Goal: Information Seeking & Learning: Learn about a topic

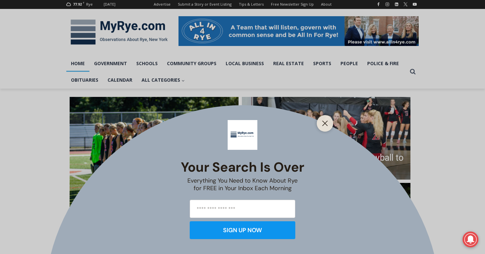
scroll to position [88, 0]
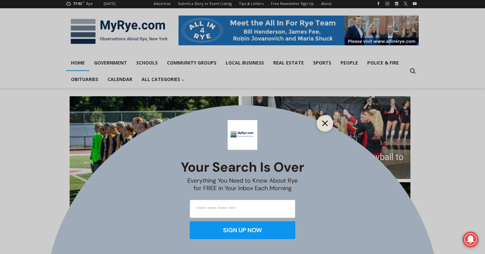
click at [326, 127] on button "Close" at bounding box center [325, 123] width 9 height 9
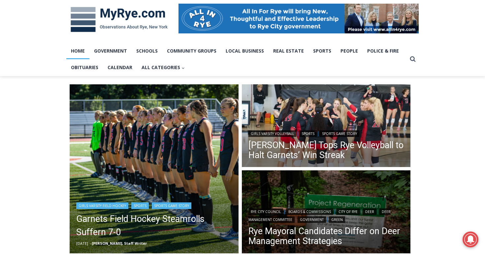
scroll to position [101, 0]
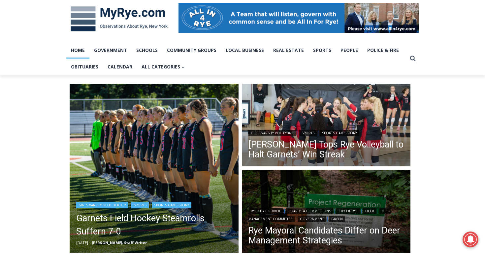
click at [213, 183] on img "Read More Garnets Field Hockey Steamrolls Suffern 7-0" at bounding box center [154, 168] width 169 height 169
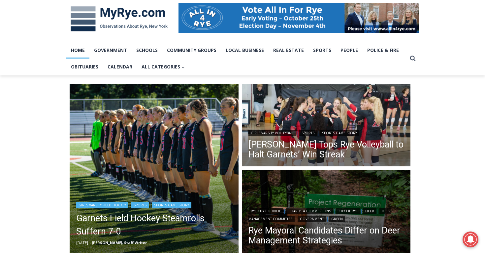
click at [189, 178] on img "Read More Garnets Field Hockey Steamrolls Suffern 7-0" at bounding box center [154, 168] width 169 height 169
